Goal: Task Accomplishment & Management: Manage account settings

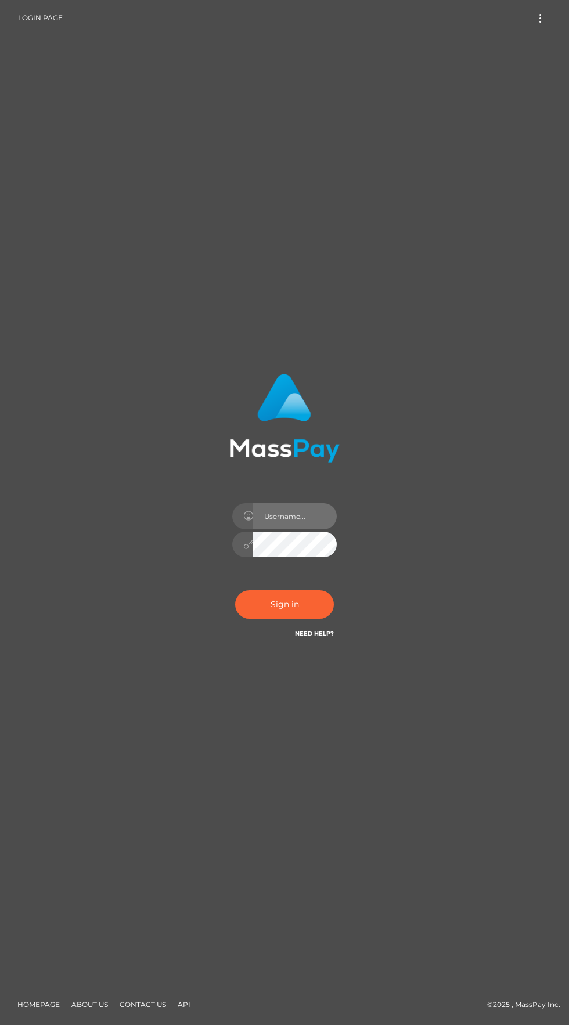
click at [319, 529] on input "text" at bounding box center [295, 516] width 84 height 26
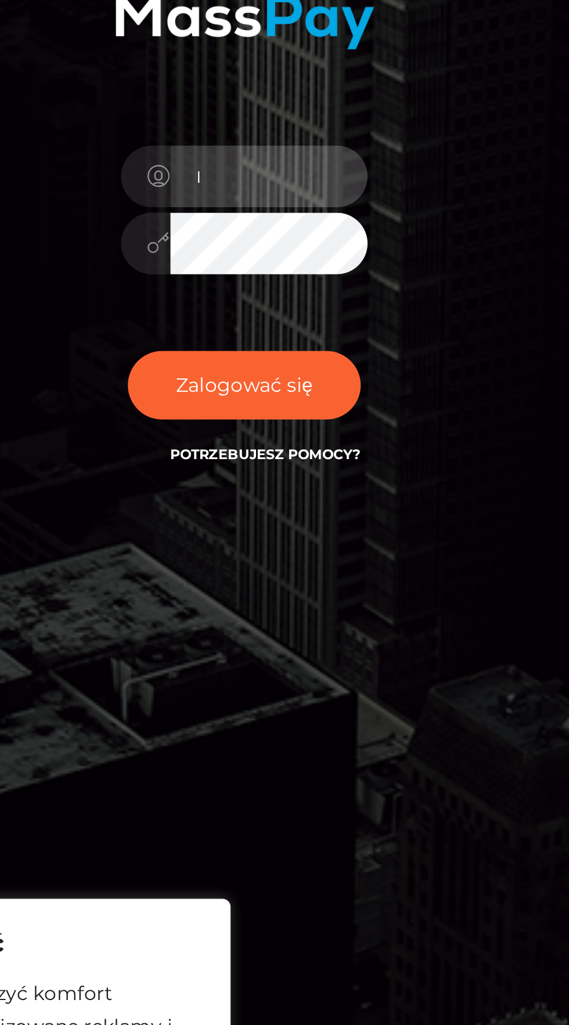
type input "[EMAIL_ADDRESS][DOMAIN_NAME]"
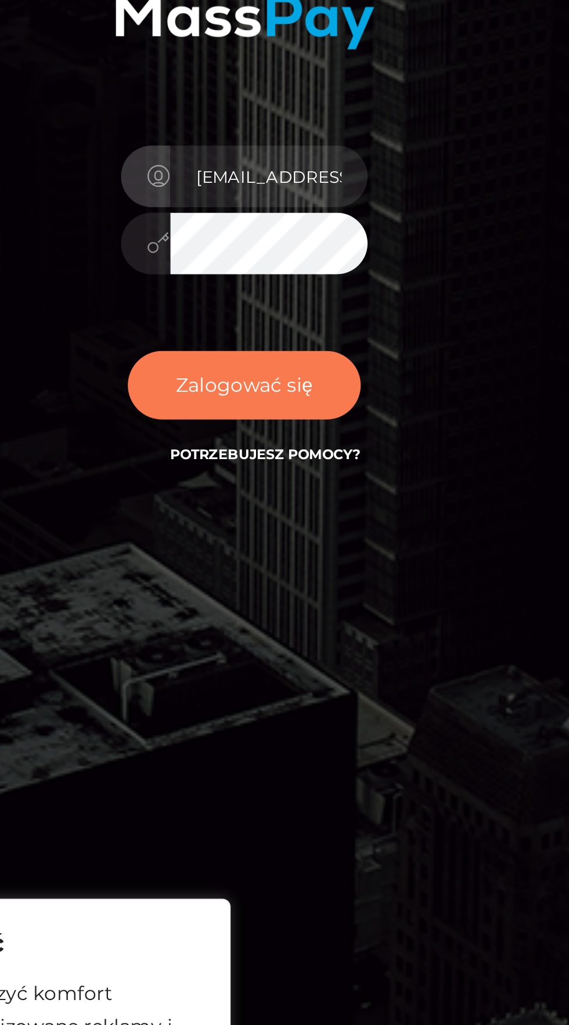
click at [269, 609] on font "Zalogować się" at bounding box center [284, 604] width 58 height 10
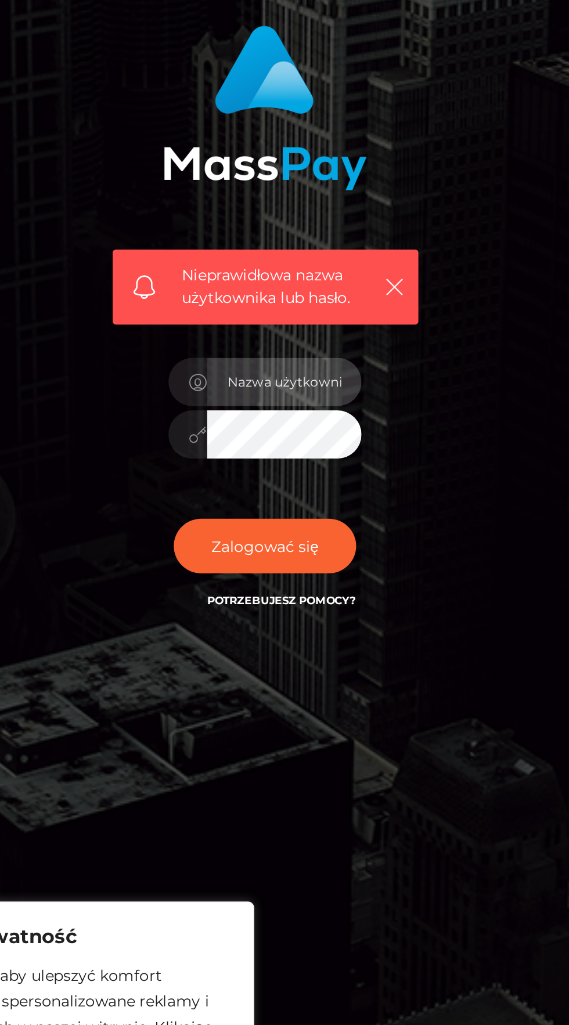
click at [267, 553] on input "text" at bounding box center [295, 540] width 84 height 26
type input "aWdvZGRlc3NmaW5kb21AcHJvdG9uLm1l"
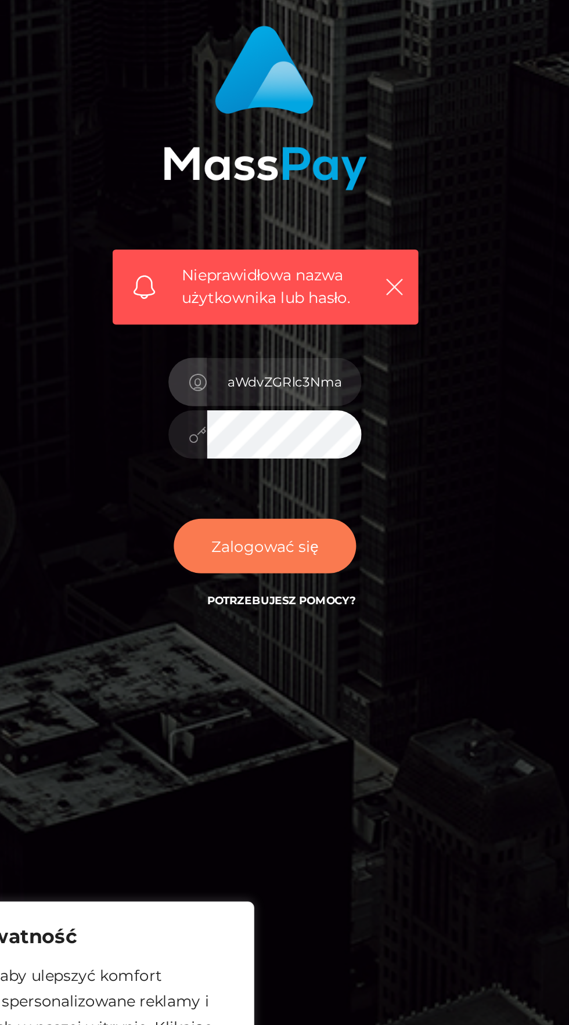
click at [327, 643] on button "Zalogować się" at bounding box center [284, 628] width 99 height 29
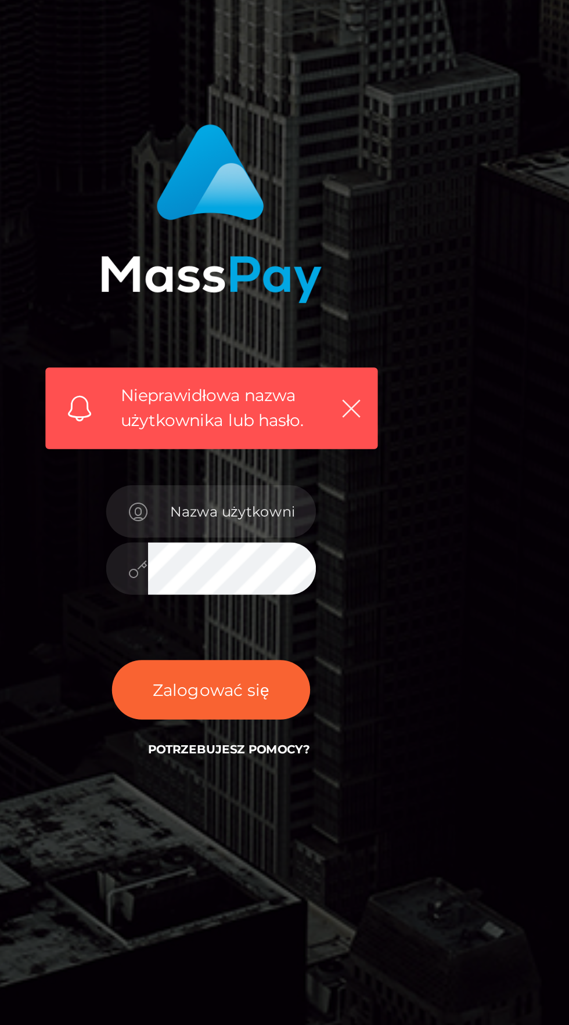
scroll to position [6, 0]
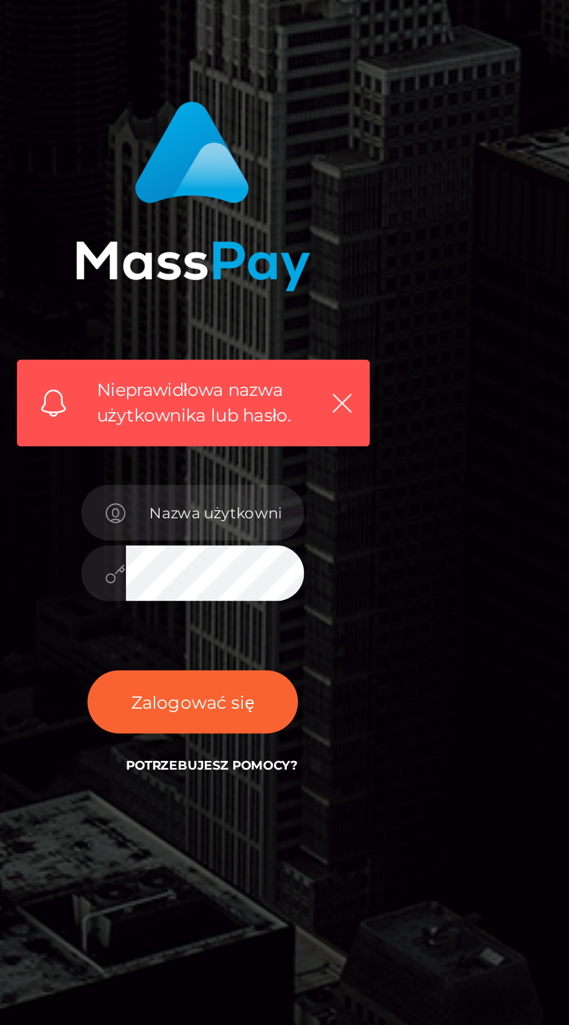
click at [324, 663] on font "Potrzebujesz pomocy?" at bounding box center [293, 659] width 81 height 8
click at [354, 495] on icon "button" at bounding box center [355, 489] width 12 height 12
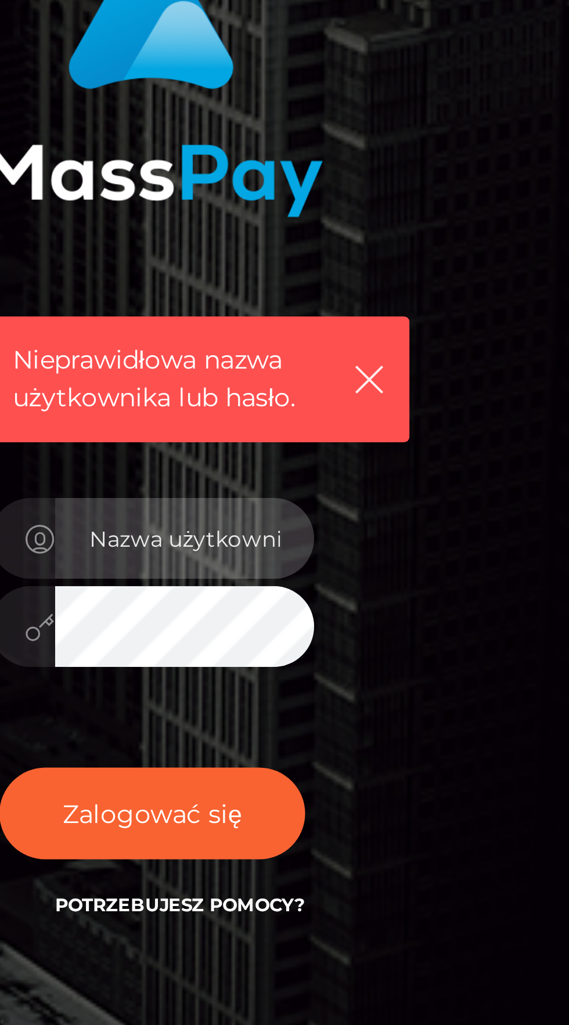
click at [320, 553] on input "text" at bounding box center [295, 540] width 84 height 26
type input "[EMAIL_ADDRESS][DOMAIN_NAME]"
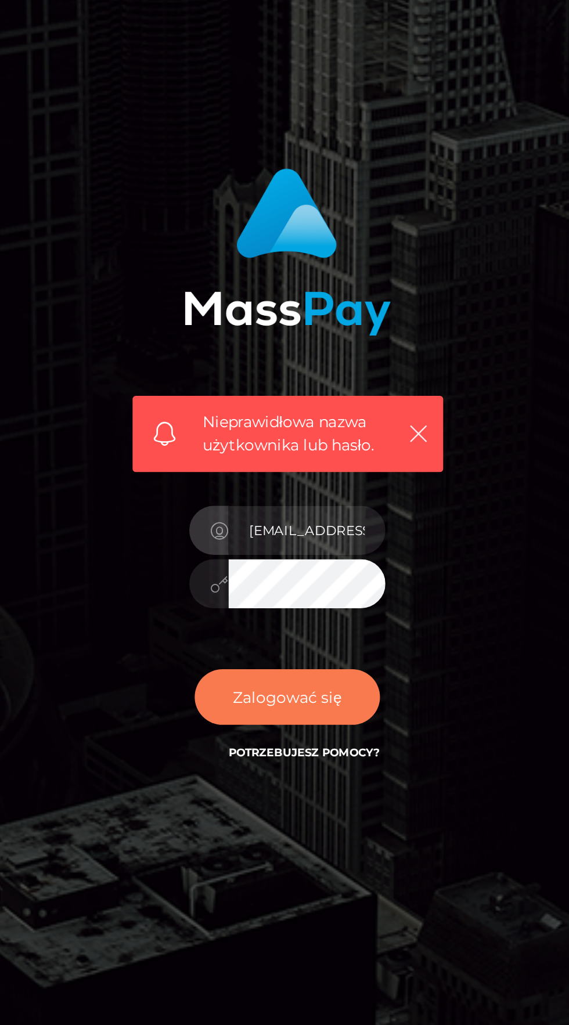
click at [315, 643] on button "Zalogować się" at bounding box center [284, 628] width 99 height 29
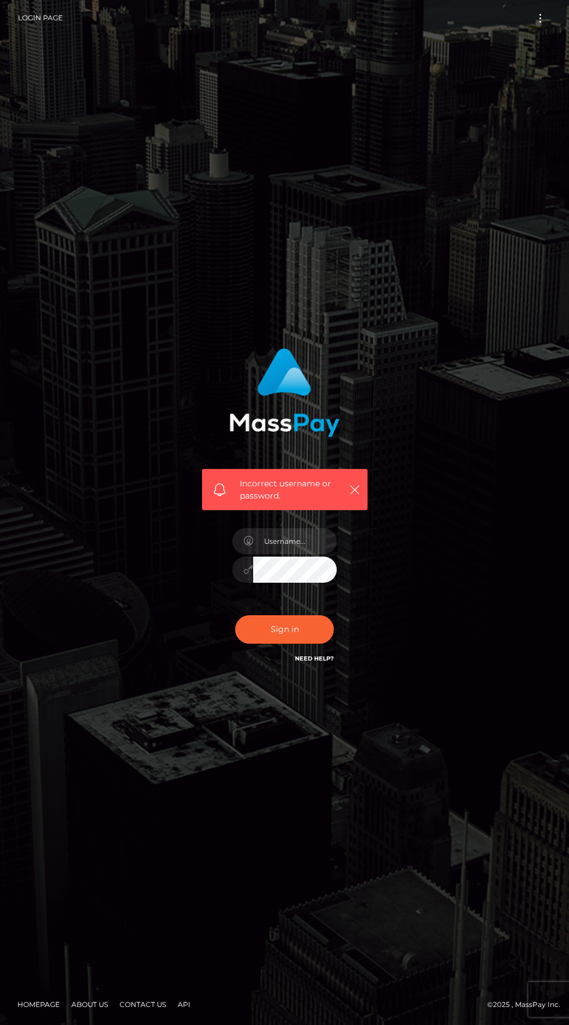
click at [419, 490] on div "Incorrect username or password." at bounding box center [284, 512] width 418 height 346
